Goal: Use online tool/utility: Utilize a website feature to perform a specific function

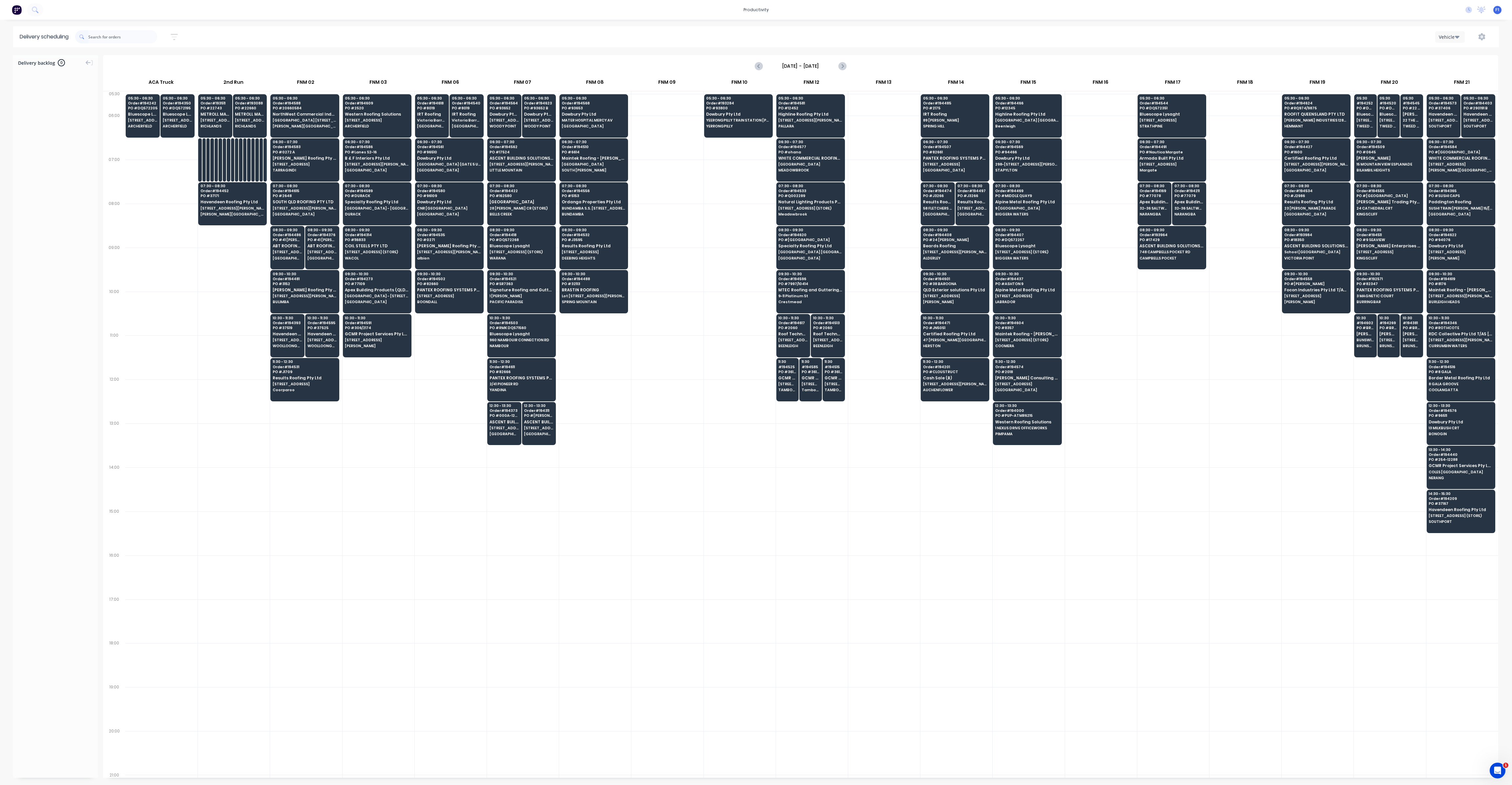
scroll to position [0, 0]
click at [113, 35] on input "text" at bounding box center [123, 37] width 69 height 13
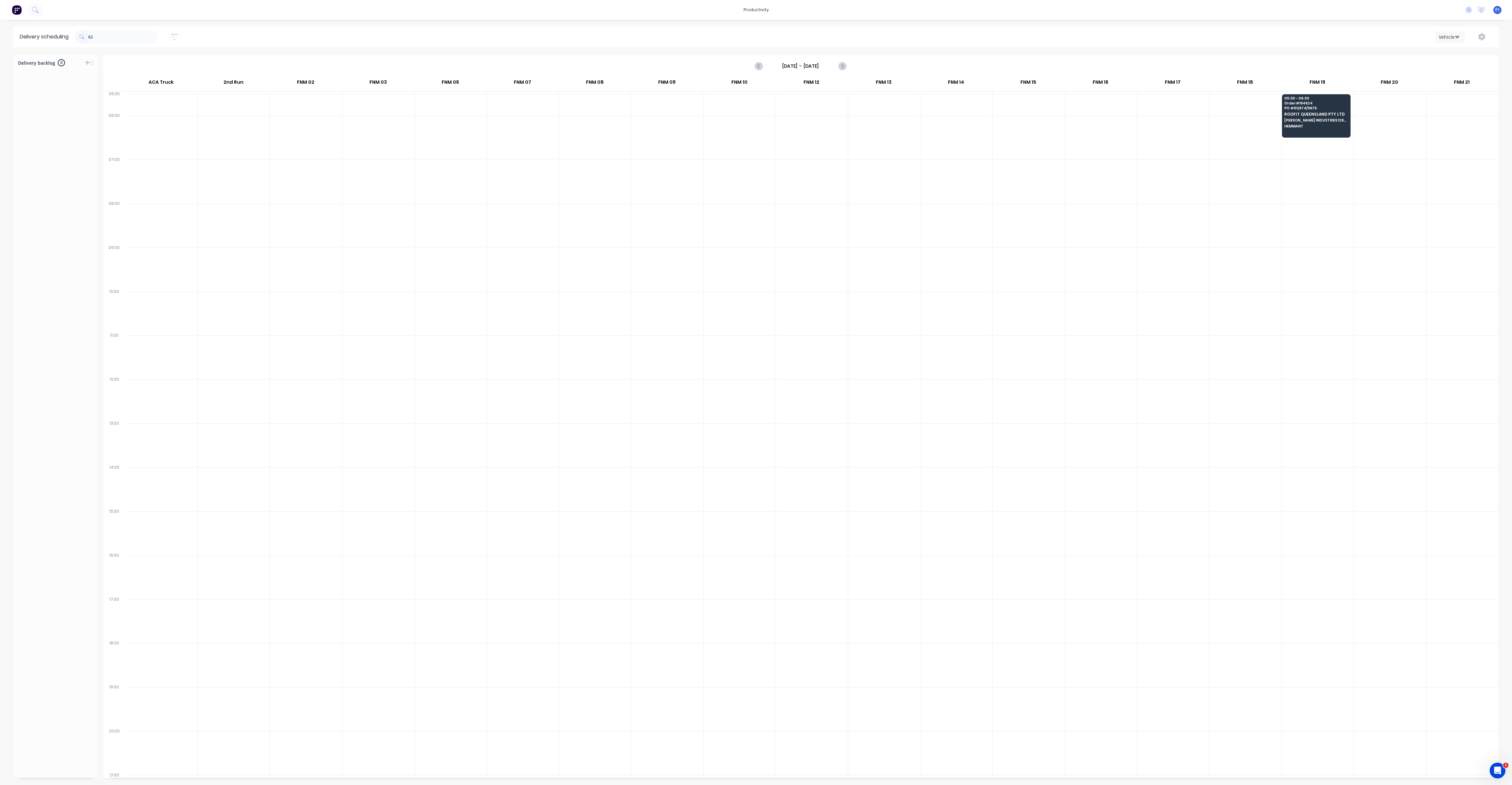
type input "6"
click at [1482, 41] on button "button" at bounding box center [1482, 37] width 21 height 12
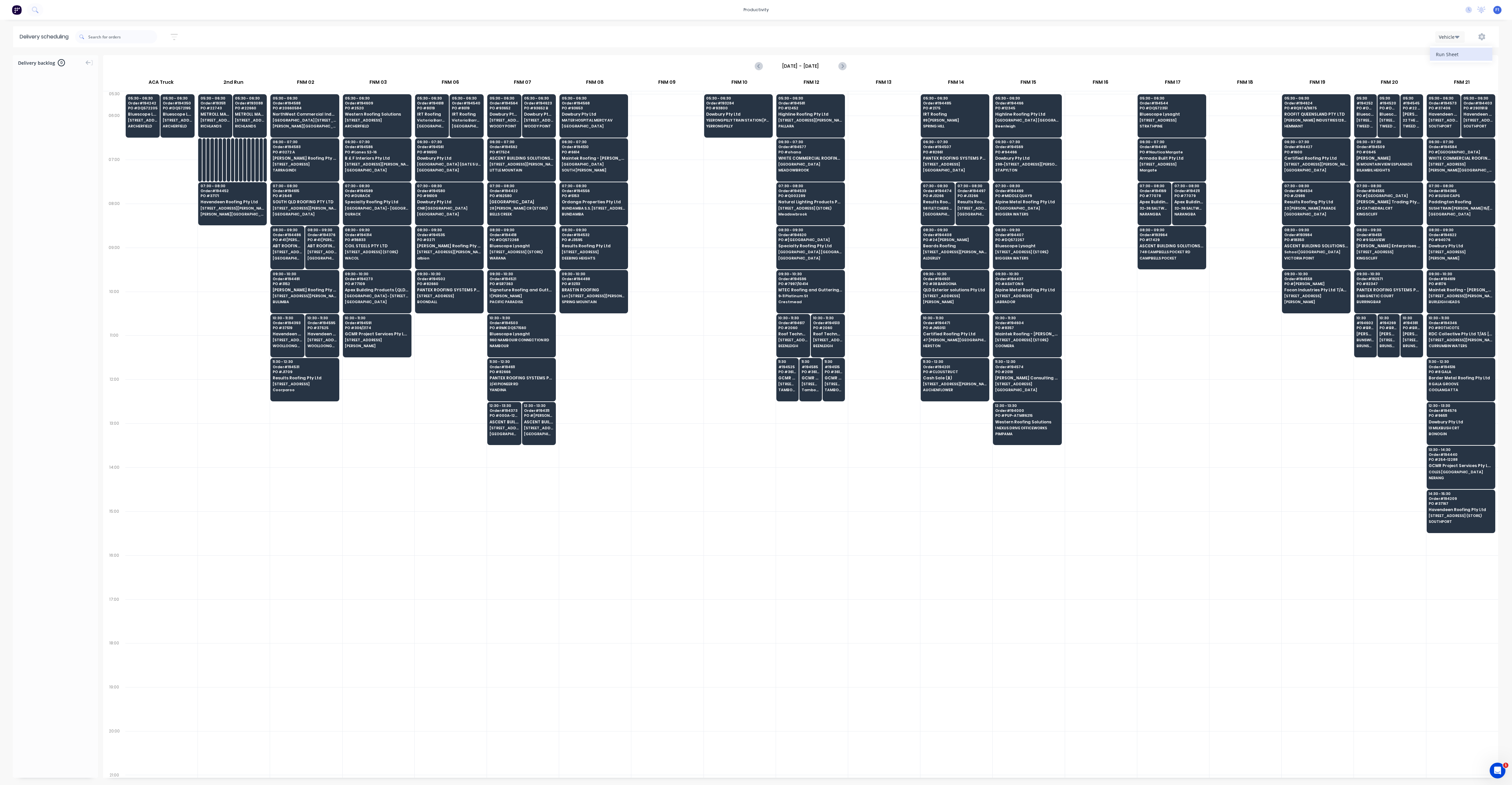
click at [1474, 51] on div "Run Sheet" at bounding box center [1461, 54] width 51 height 9
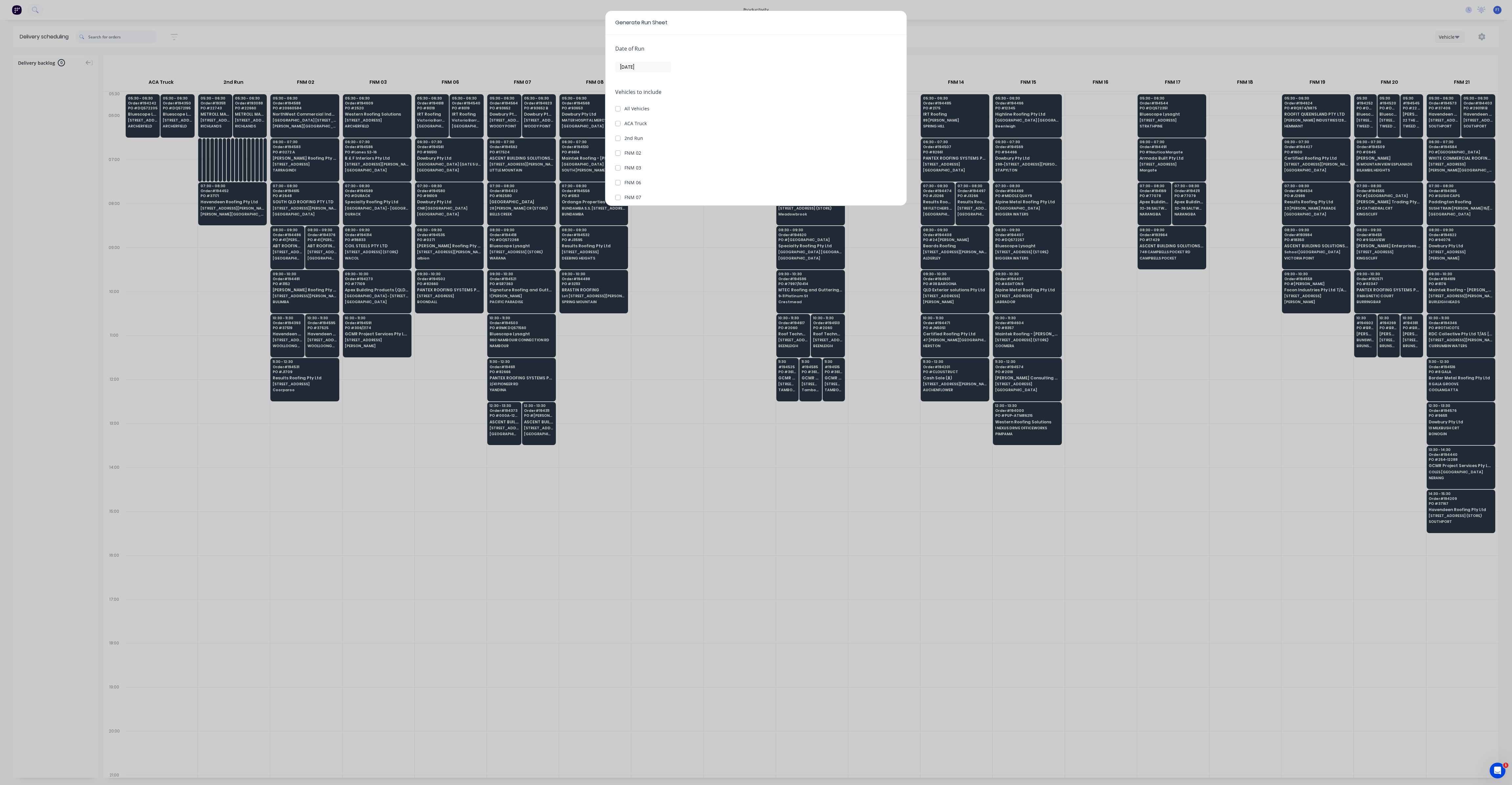
click at [623, 63] on input "[DATE]" at bounding box center [643, 67] width 55 height 10
click at [694, 99] on div "3" at bounding box center [691, 100] width 10 height 10
type input "[DATE]"
click at [635, 150] on label "FNM 15" at bounding box center [633, 153] width 17 height 7
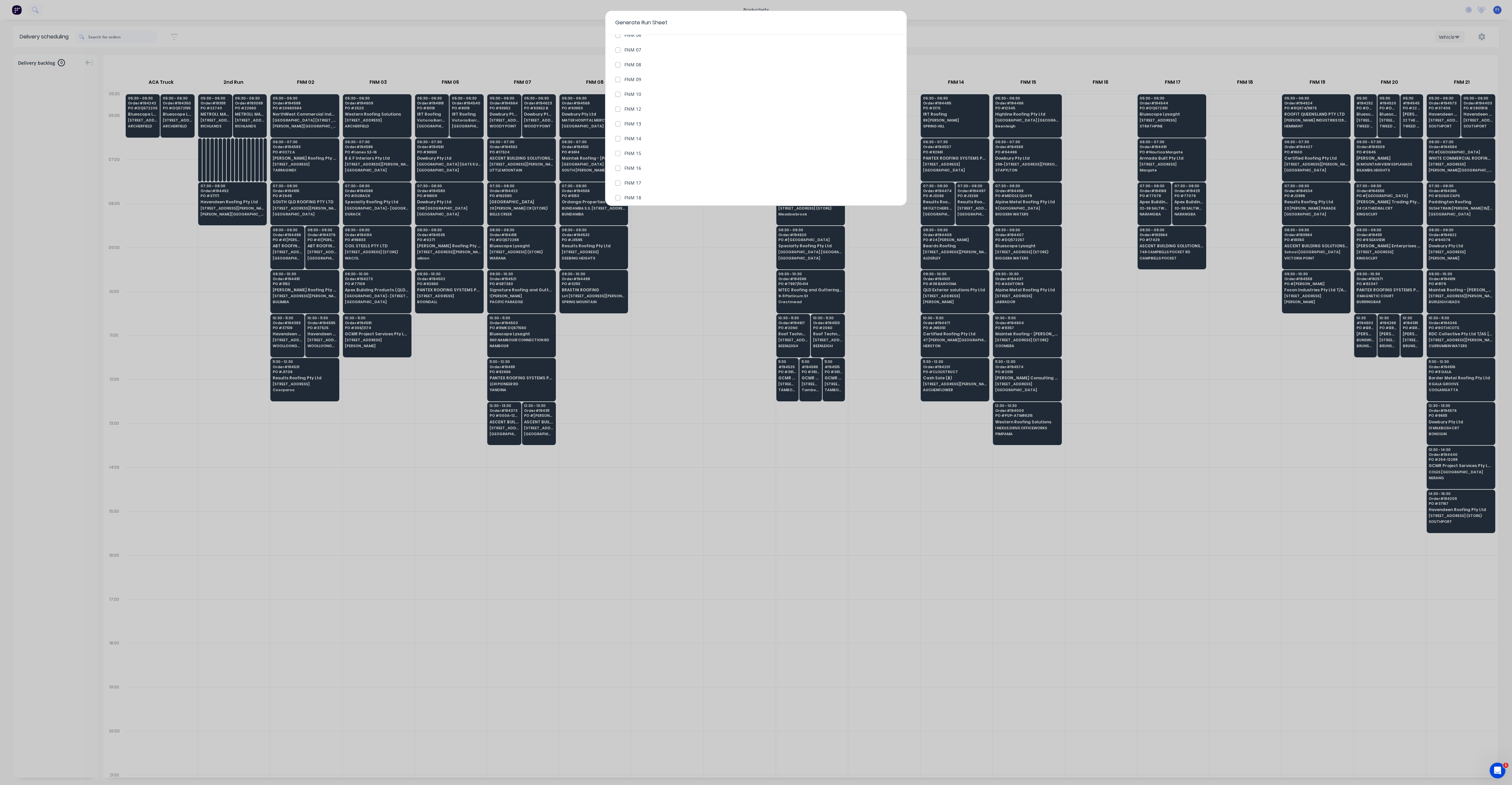
click at [620, 150] on 15 "FNM 15" at bounding box center [618, 153] width 5 height 6
checkbox 15 "true"
click at [625, 187] on button "Generate run sheet" at bounding box center [640, 191] width 50 height 10
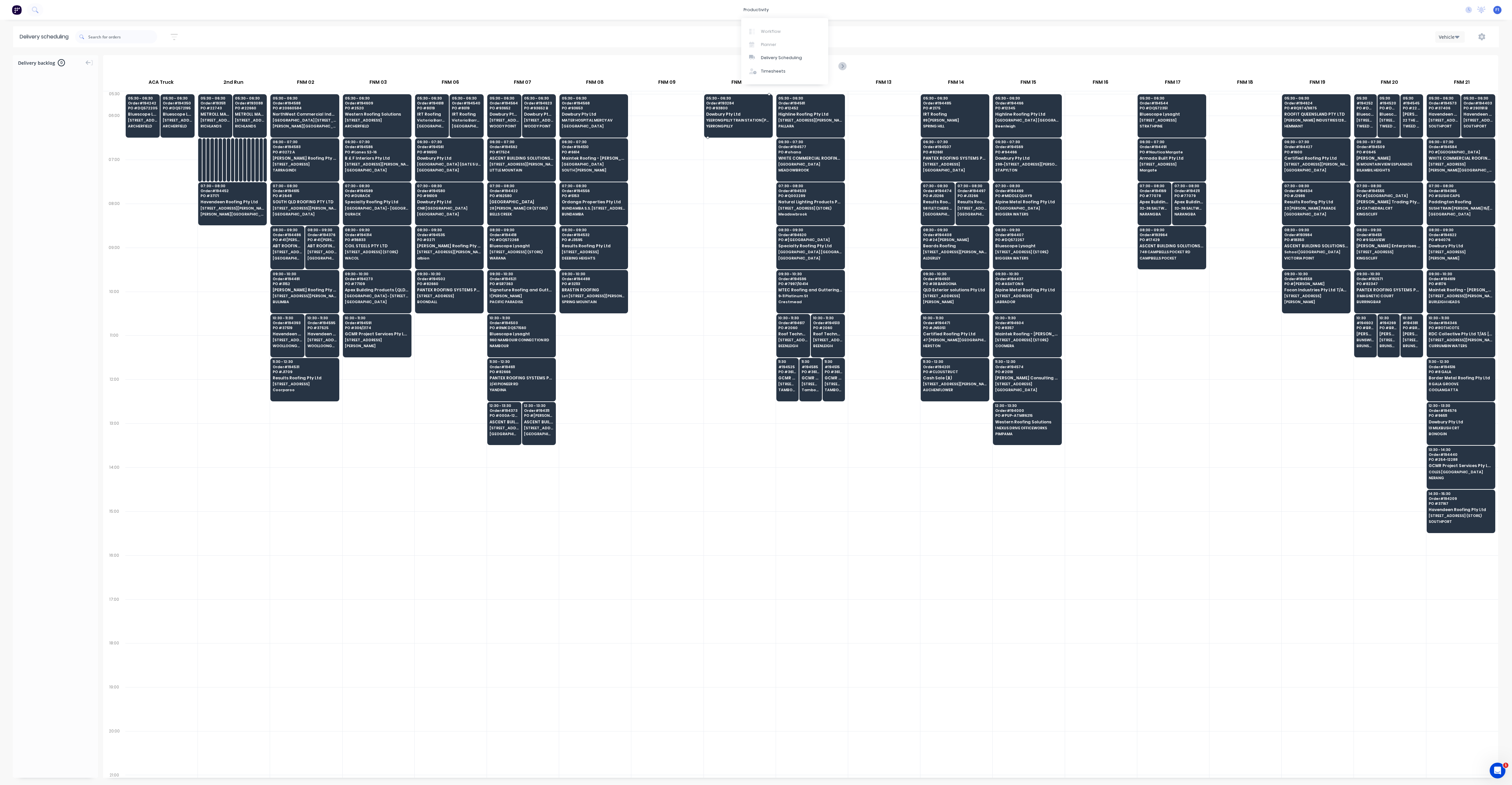
click at [722, 135] on div at bounding box center [738, 116] width 68 height 43
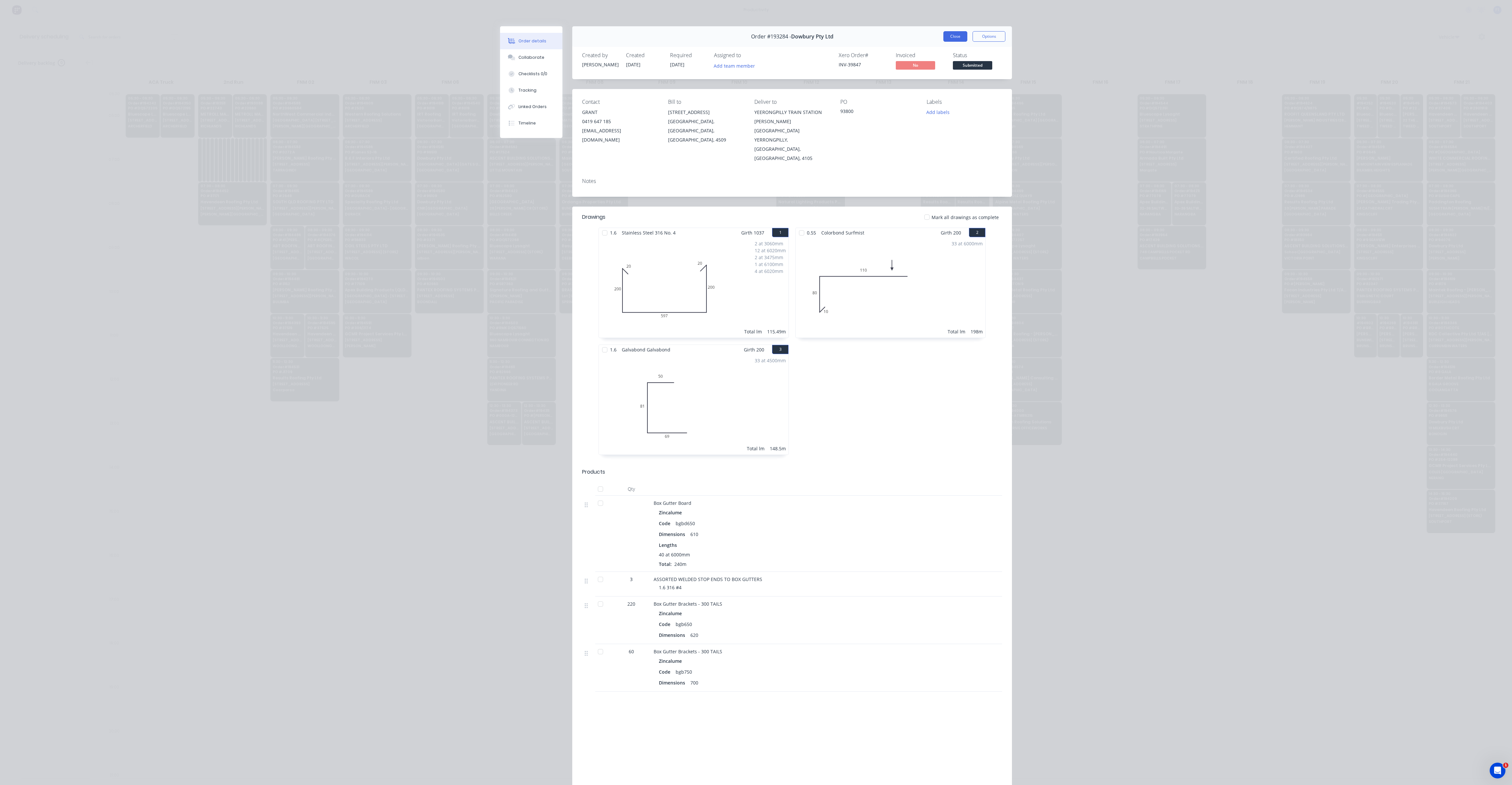
click at [955, 35] on button "Close" at bounding box center [956, 36] width 24 height 10
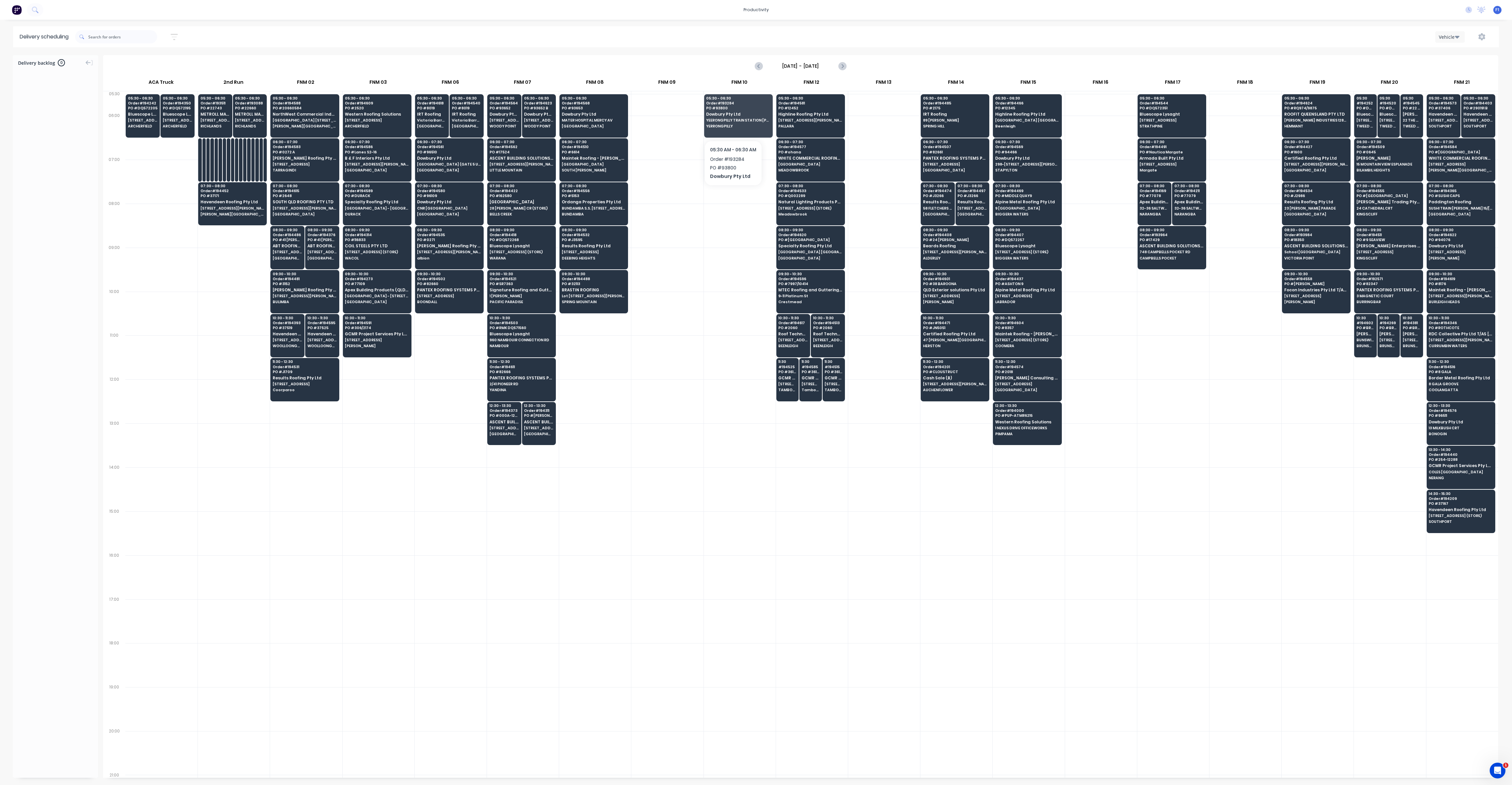
click at [728, 196] on div at bounding box center [739, 181] width 72 height 44
click at [727, 197] on div at bounding box center [739, 181] width 72 height 44
